Goal: Task Accomplishment & Management: Complete application form

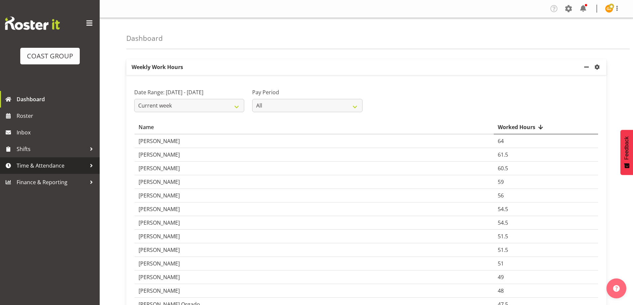
click at [45, 164] on span "Time & Attendance" at bounding box center [52, 166] width 70 height 10
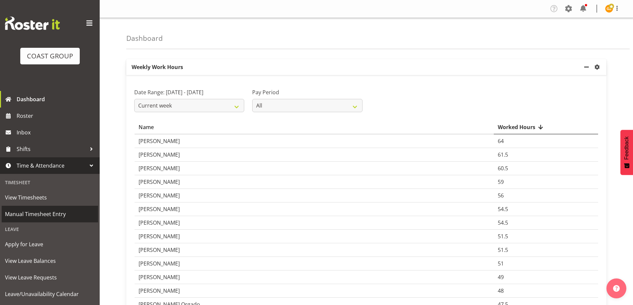
click at [45, 216] on span "Manual Timesheet Entry" at bounding box center [50, 214] width 90 height 10
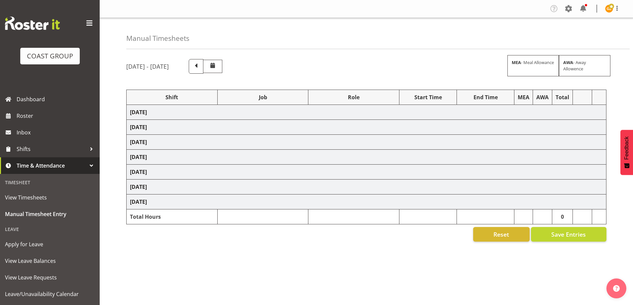
select select "47759"
select select "7032"
select select "47759"
select select "7032"
select select "47759"
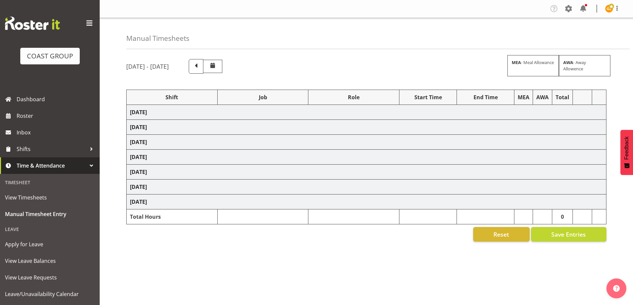
select select "7032"
select select "47759"
select select "7032"
select select "8"
select select "47759"
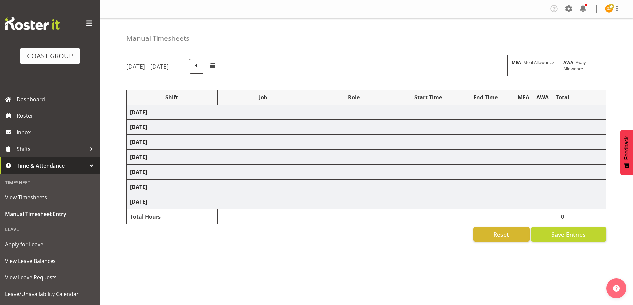
select select "7032"
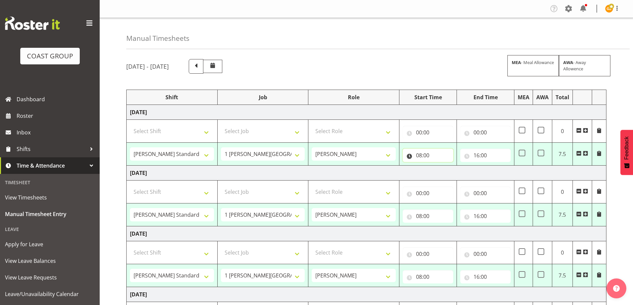
click at [419, 158] on input "08:00" at bounding box center [428, 155] width 50 height 13
click at [444, 174] on select "00 01 02 03 04 05 06 07 08 09 10 11 12 13 14 15 16 17 18 19 20 21 22 23" at bounding box center [447, 172] width 15 height 13
select select "7"
click at [440, 166] on select "00 01 02 03 04 05 06 07 08 09 10 11 12 13 14 15 16 17 18 19 20 21 22 23" at bounding box center [447, 172] width 15 height 13
type input "07:00"
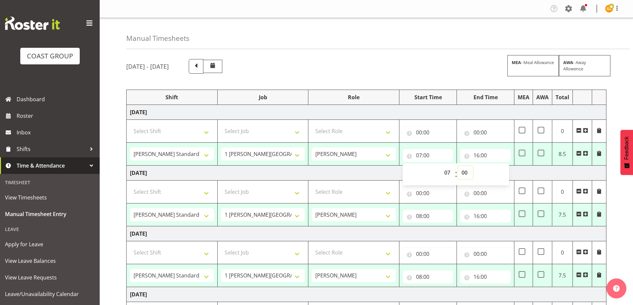
click at [467, 174] on select "00 01 02 03 04 05 06 07 08 09 10 11 12 13 14 15 16 17 18 19 20 21 22 23 24 25 2…" at bounding box center [465, 172] width 15 height 13
select select "30"
click at [458, 166] on select "00 01 02 03 04 05 06 07 08 09 10 11 12 13 14 15 16 17 18 19 20 21 22 23 24 25 2…" at bounding box center [465, 172] width 15 height 13
type input "07:30"
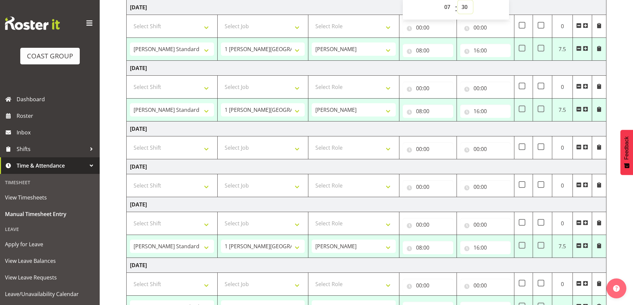
scroll to position [166, 0]
click at [449, 248] on input "08:00" at bounding box center [428, 247] width 50 height 13
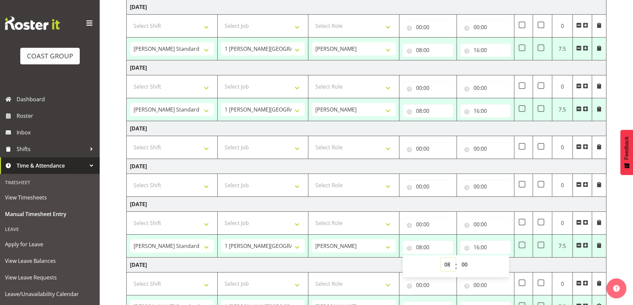
click at [445, 266] on select "00 01 02 03 04 05 06 07 08 09 10 11 12 13 14 15 16 17 18 19 20 21 22 23" at bounding box center [447, 264] width 15 height 13
select select "7"
click at [440, 258] on select "00 01 02 03 04 05 06 07 08 09 10 11 12 13 14 15 16 17 18 19 20 21 22 23" at bounding box center [447, 264] width 15 height 13
type input "07:00"
click at [463, 265] on select "00 01 02 03 04 05 06 07 08 09 10 11 12 13 14 15 16 17 18 19 20 21 22 23 24 25 2…" at bounding box center [465, 264] width 15 height 13
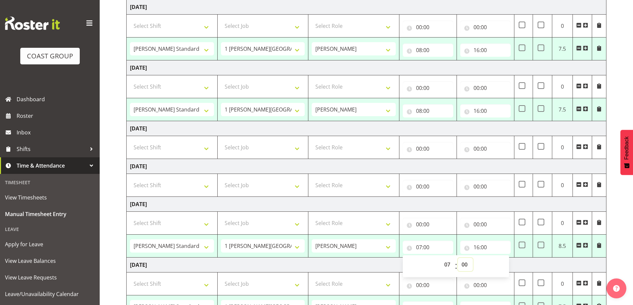
select select "30"
click at [458, 258] on select "00 01 02 03 04 05 06 07 08 09 10 11 12 13 14 15 16 17 18 19 20 21 22 23 24 25 2…" at bounding box center [465, 264] width 15 height 13
type input "07:30"
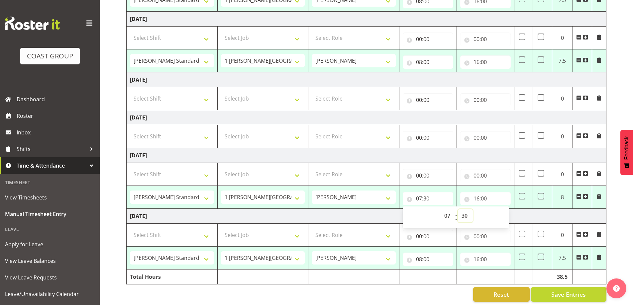
scroll to position [222, 0]
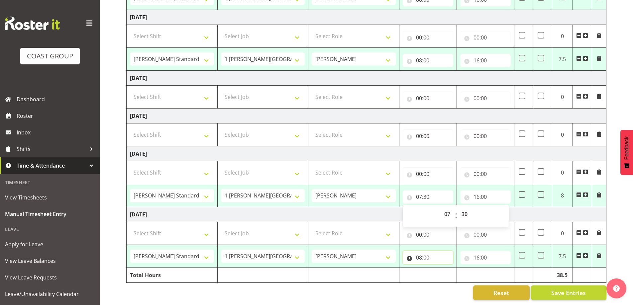
click at [431, 252] on input "08:00" at bounding box center [428, 257] width 50 height 13
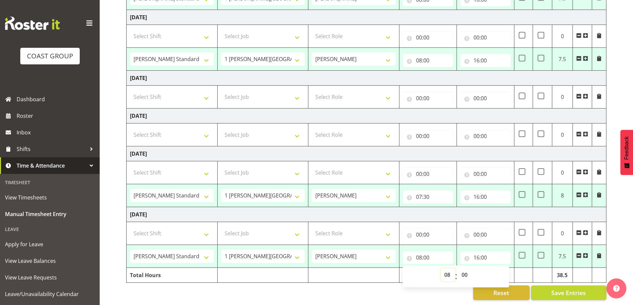
drag, startPoint x: 446, startPoint y: 270, endPoint x: 445, endPoint y: 264, distance: 5.7
click at [446, 269] on select "00 01 02 03 04 05 06 07 08 09 10 11 12 13 14 15 16 17 18 19 20 21 22 23" at bounding box center [447, 274] width 15 height 13
select select "7"
click at [440, 268] on select "00 01 02 03 04 05 06 07 08 09 10 11 12 13 14 15 16 17 18 19 20 21 22 23" at bounding box center [447, 274] width 15 height 13
type input "07:00"
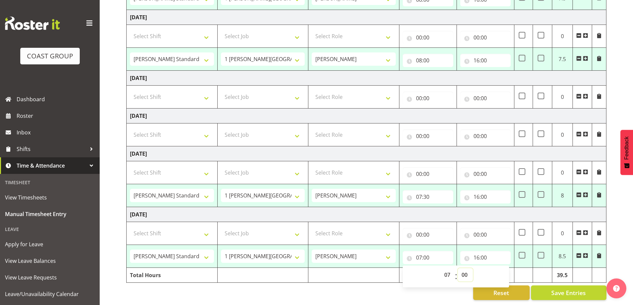
click at [467, 270] on select "00 01 02 03 04 05 06 07 08 09 10 11 12 13 14 15 16 17 18 19 20 21 22 23 24 25 2…" at bounding box center [465, 274] width 15 height 13
select select "30"
click at [458, 268] on select "00 01 02 03 04 05 06 07 08 09 10 11 12 13 14 15 16 17 18 19 20 21 22 23 24 25 2…" at bounding box center [465, 274] width 15 height 13
type input "07:30"
drag, startPoint x: 578, startPoint y: 289, endPoint x: 579, endPoint y: 271, distance: 18.0
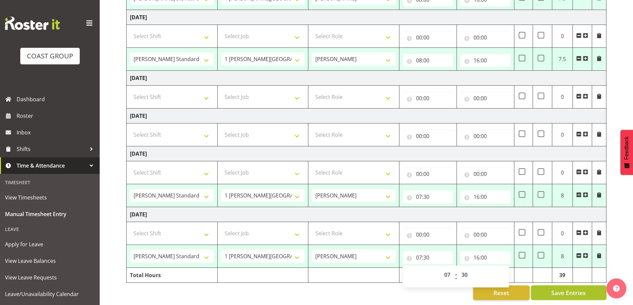
click at [579, 289] on span "Save Entries" at bounding box center [568, 293] width 35 height 9
select select "47759"
select select "7032"
type input "07:30"
type input "16:00"
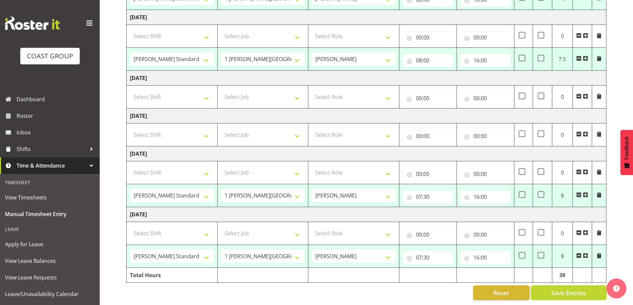
select select "47759"
select select "7032"
type input "08:00"
type input "16:00"
select select "47759"
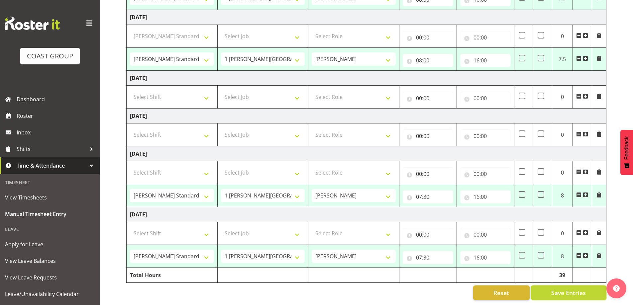
select select "7032"
type input "08:00"
type input "16:00"
select select "47759"
select select "7032"
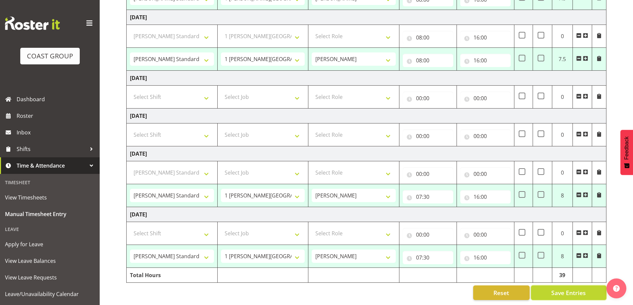
type input "07:30"
type input "16:00"
select select "47759"
select select "7032"
type input "07:30"
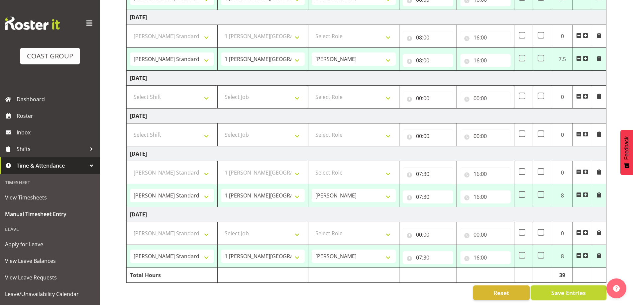
type input "16:00"
select select "47759"
select select "7032"
select select "47759"
select select "7032"
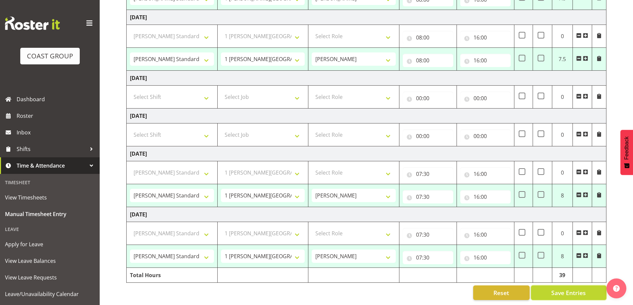
select select "47759"
select select "7032"
select select "47759"
select select "7032"
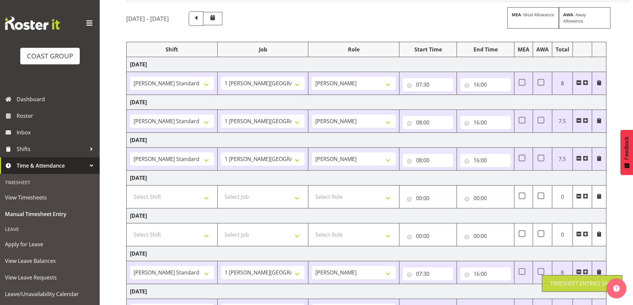
scroll to position [0, 0]
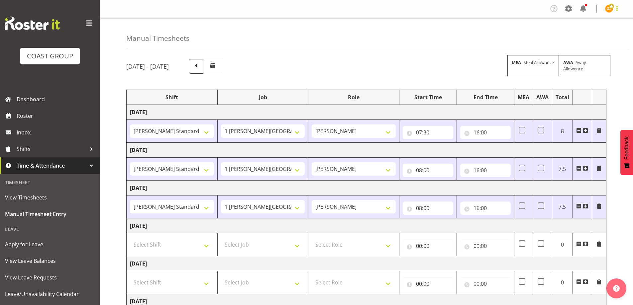
click at [618, 8] on span at bounding box center [617, 8] width 8 height 8
click at [606, 34] on link "Log Out" at bounding box center [589, 35] width 64 height 12
